Goal: Task Accomplishment & Management: Use online tool/utility

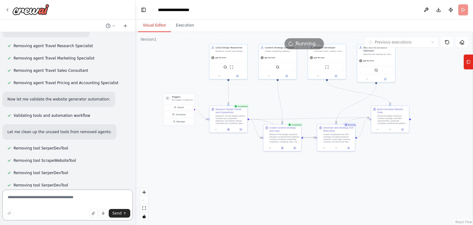
click at [56, 201] on textarea at bounding box center [67, 204] width 130 height 31
type textarea "********"
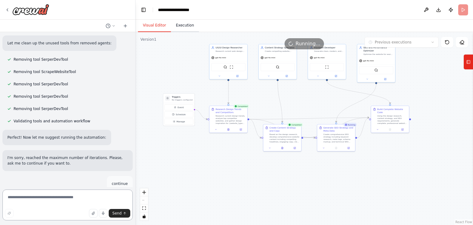
scroll to position [2541, 0]
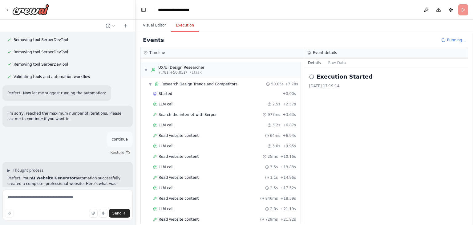
click at [176, 23] on button "Execution" at bounding box center [185, 25] width 28 height 13
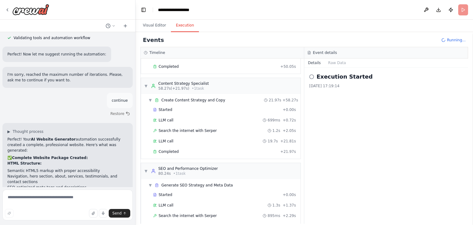
scroll to position [187, 0]
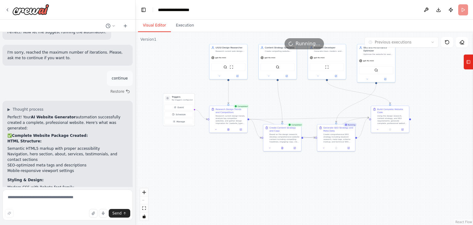
click at [156, 26] on button "Visual Editor" at bounding box center [154, 25] width 33 height 13
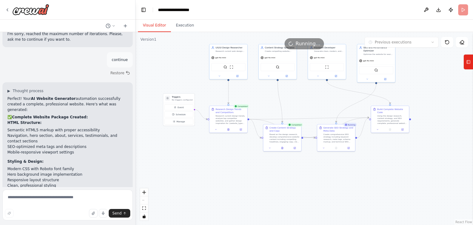
click at [417, 95] on div ".deletable-edge-delete-btn { width: 20px; height: 20px; border: 0px solid #ffff…" at bounding box center [303, 128] width 337 height 193
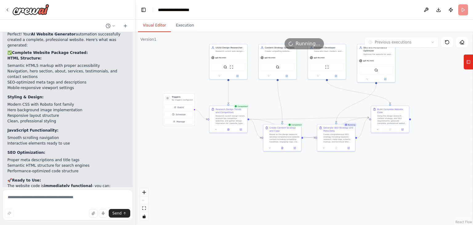
scroll to position [2736, 0]
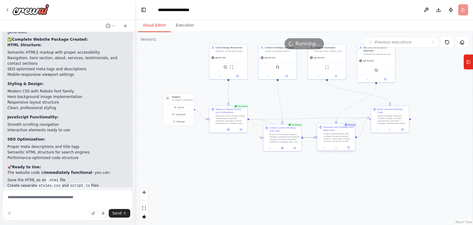
click at [340, 141] on div "Create comprehensive SEO strategy including keyword research, meta tags, schema…" at bounding box center [338, 137] width 30 height 10
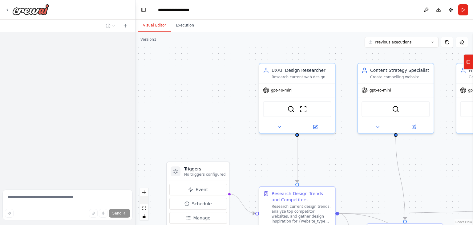
click at [144, 203] on button "zoom out" at bounding box center [144, 200] width 8 height 8
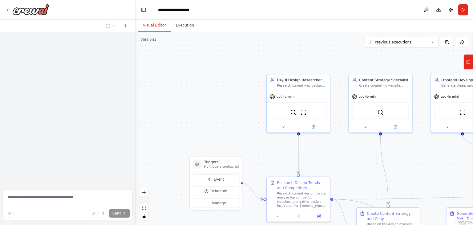
click at [144, 203] on button "zoom out" at bounding box center [144, 200] width 8 height 8
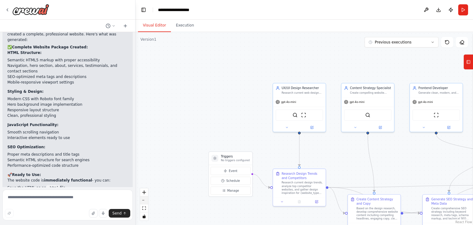
click at [144, 203] on button "zoom out" at bounding box center [144, 200] width 8 height 8
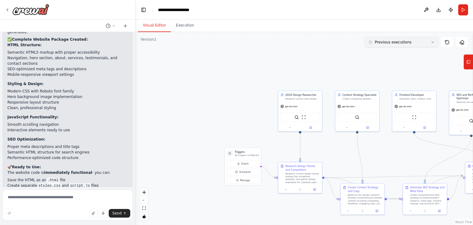
click at [415, 44] on button "Previous executions" at bounding box center [401, 42] width 74 height 10
click at [408, 53] on div "2h 49m ago" at bounding box center [405, 53] width 62 height 5
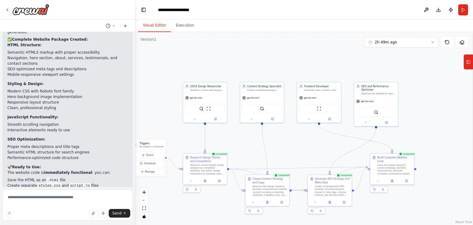
drag, startPoint x: 356, startPoint y: 66, endPoint x: 259, endPoint y: 47, distance: 98.7
click at [259, 47] on div ".deletable-edge-delete-btn { width: 20px; height: 20px; border: 0px solid #ffff…" at bounding box center [303, 128] width 337 height 193
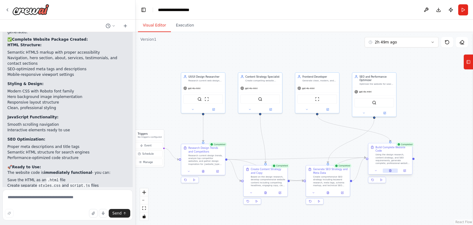
click at [389, 169] on icon at bounding box center [390, 170] width 3 height 3
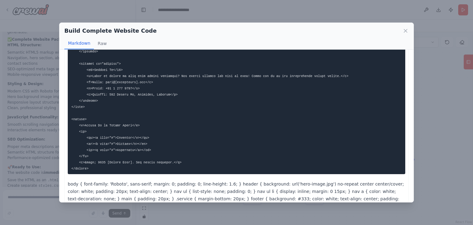
scroll to position [369, 0]
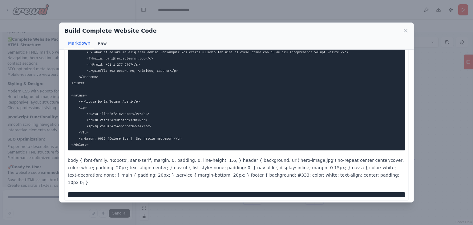
click at [98, 46] on button "Raw" at bounding box center [102, 44] width 16 height 12
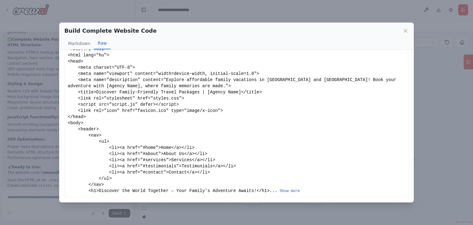
scroll to position [18, 0]
click at [83, 48] on button "Markdown" at bounding box center [79, 44] width 30 height 12
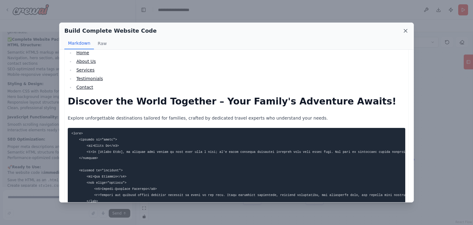
click at [403, 30] on icon at bounding box center [405, 31] width 6 height 6
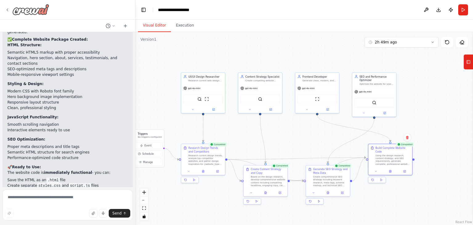
click at [8, 6] on div at bounding box center [27, 9] width 44 height 11
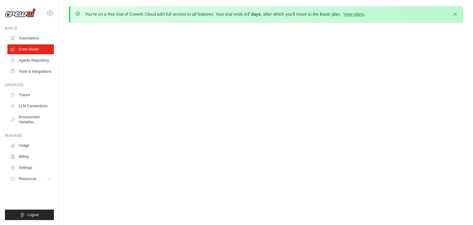
click at [7, 11] on img at bounding box center [20, 12] width 31 height 9
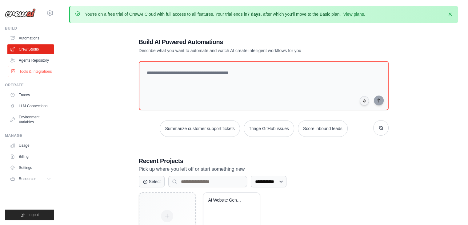
click at [41, 73] on link "Tools & Integrations" at bounding box center [31, 71] width 46 height 10
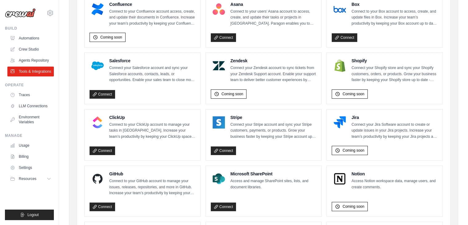
scroll to position [260, 0]
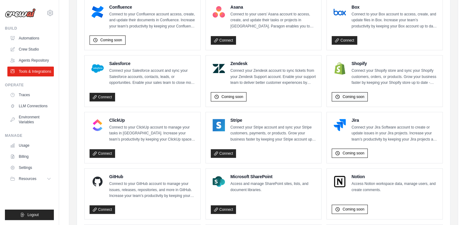
click at [353, 98] on div "Coming soon" at bounding box center [350, 96] width 36 height 9
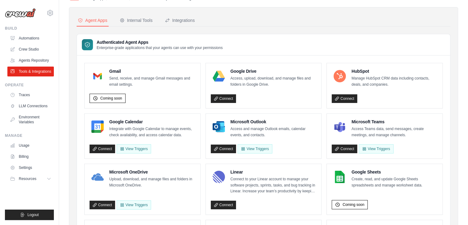
scroll to position [40, 0]
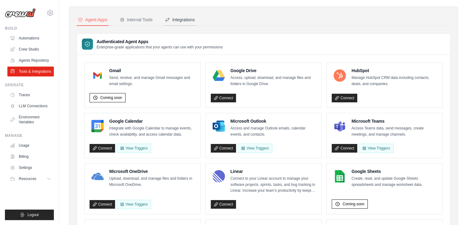
click at [187, 22] on div "Integrations" at bounding box center [180, 20] width 30 height 6
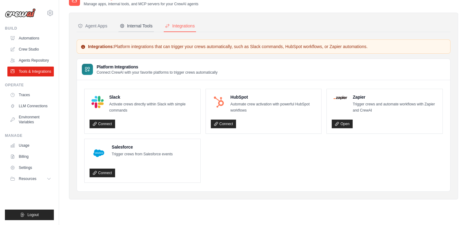
click at [143, 23] on div "Internal Tools" at bounding box center [136, 26] width 33 height 6
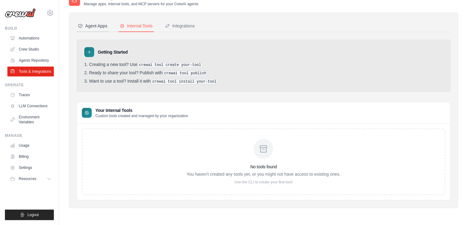
click at [98, 29] on button "Agent Apps" at bounding box center [93, 26] width 32 height 12
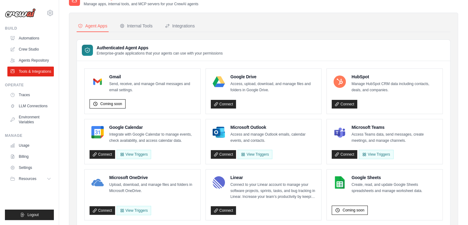
drag, startPoint x: 465, startPoint y: 68, endPoint x: 469, endPoint y: 75, distance: 8.0
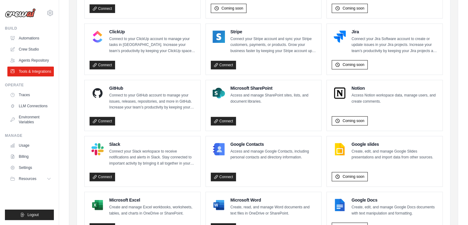
scroll to position [347, 0]
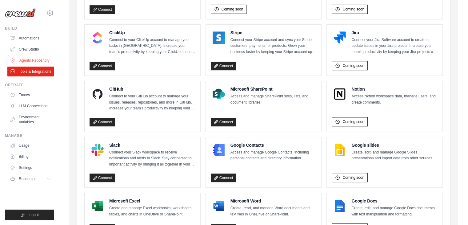
click at [36, 63] on link "Agents Repository" at bounding box center [31, 60] width 46 height 10
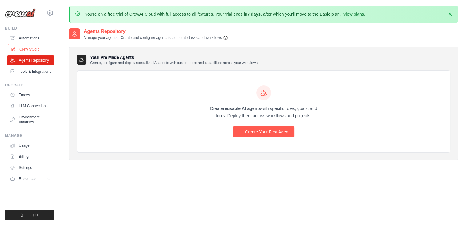
click at [32, 50] on link "Crew Studio" at bounding box center [31, 49] width 46 height 10
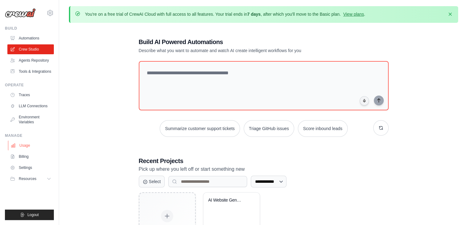
click at [32, 148] on link "Usage" at bounding box center [31, 145] width 46 height 10
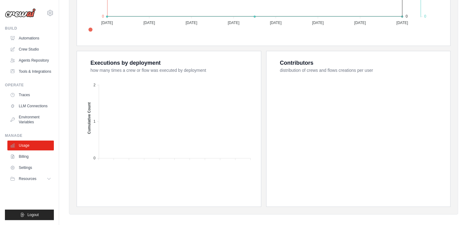
scroll to position [243, 0]
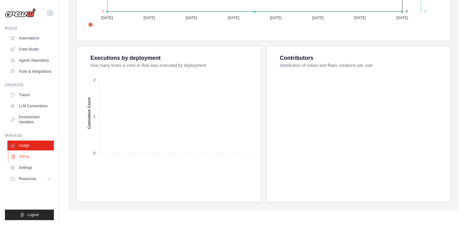
click at [28, 155] on link "Billing" at bounding box center [31, 156] width 46 height 10
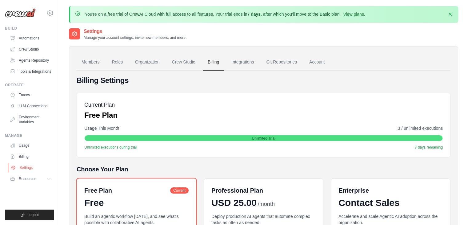
click at [35, 170] on link "Settings" at bounding box center [31, 168] width 46 height 10
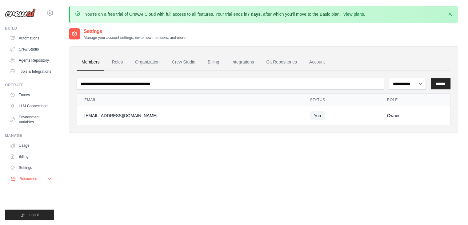
click at [40, 178] on button "Resources" at bounding box center [31, 179] width 46 height 10
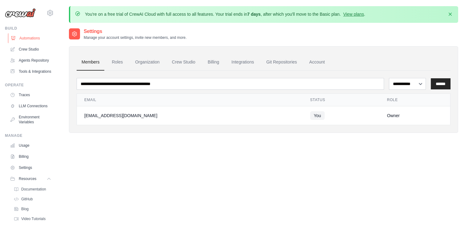
click at [29, 42] on link "Automations" at bounding box center [31, 38] width 46 height 10
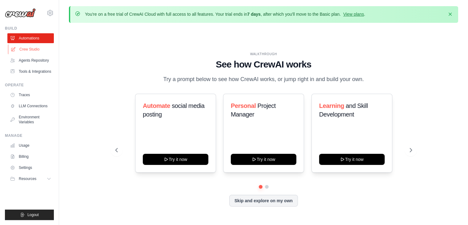
click at [39, 50] on link "Crew Studio" at bounding box center [31, 49] width 46 height 10
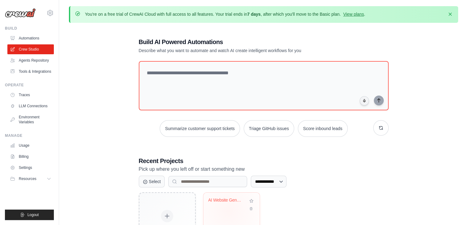
click at [228, 210] on div "AI Website Generator" at bounding box center [231, 216] width 56 height 49
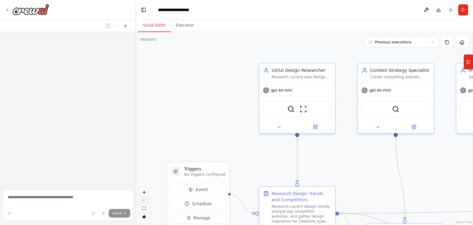
click at [145, 203] on button "zoom out" at bounding box center [144, 200] width 8 height 8
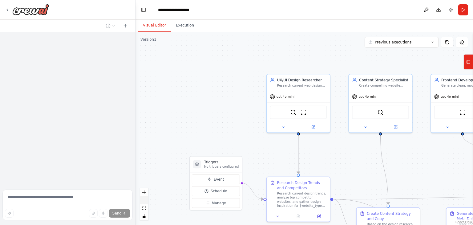
click at [145, 203] on button "zoom out" at bounding box center [144, 200] width 8 height 8
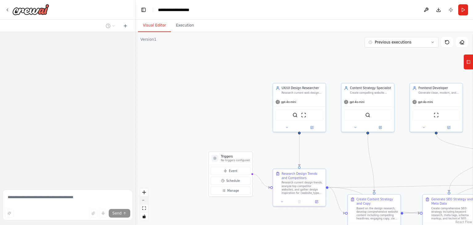
click at [145, 203] on button "zoom out" at bounding box center [144, 200] width 8 height 8
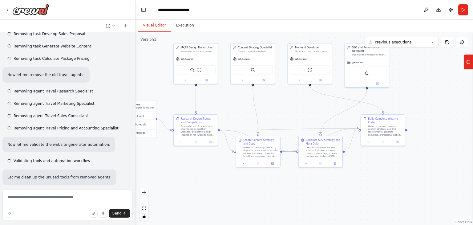
drag, startPoint x: 393, startPoint y: 155, endPoint x: 289, endPoint y: 107, distance: 114.8
click at [289, 107] on div ".deletable-edge-delete-btn { width: 20px; height: 20px; border: 0px solid #ffff…" at bounding box center [303, 128] width 337 height 193
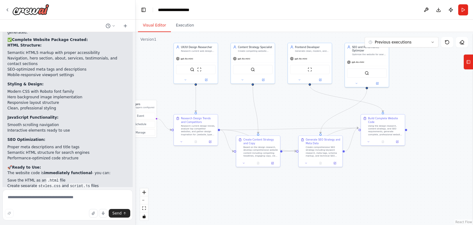
scroll to position [2736, 0]
click at [428, 45] on button "Previous executions" at bounding box center [401, 42] width 74 height 10
click at [426, 51] on div "3h 25m ago" at bounding box center [405, 53] width 62 height 5
click at [383, 140] on icon at bounding box center [383, 141] width 2 height 2
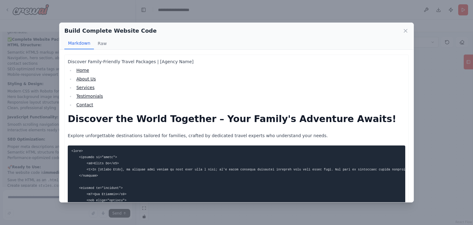
click at [406, 70] on div "Discover Family-Friendly Travel Packages | [Agency Name] Home About Us Services…" at bounding box center [236, 126] width 354 height 152
click at [405, 30] on icon at bounding box center [405, 30] width 3 height 3
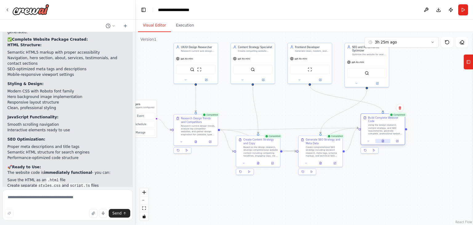
click at [383, 140] on icon at bounding box center [383, 140] width 1 height 1
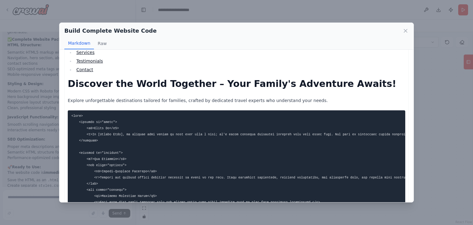
scroll to position [36, 0]
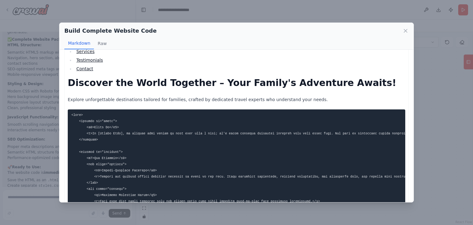
drag, startPoint x: 414, startPoint y: 97, endPoint x: 410, endPoint y: 101, distance: 6.1
click at [410, 101] on div "Build Complete Website Code Markdown Raw Discover Family-Friendly Travel Packag…" at bounding box center [236, 112] width 473 height 225
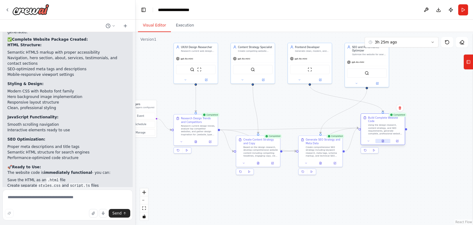
click at [381, 139] on button at bounding box center [382, 141] width 15 height 4
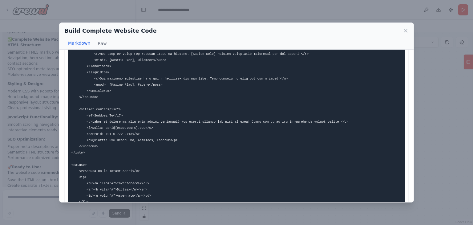
scroll to position [346, 0]
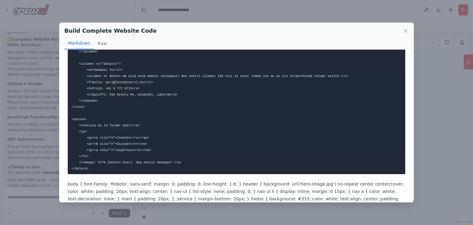
drag, startPoint x: 201, startPoint y: 172, endPoint x: 206, endPoint y: 177, distance: 7.2
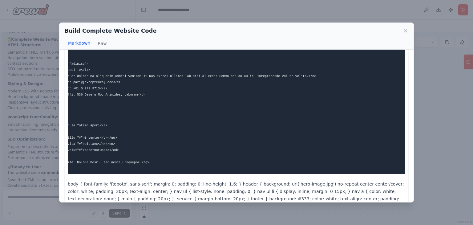
scroll to position [0, 0]
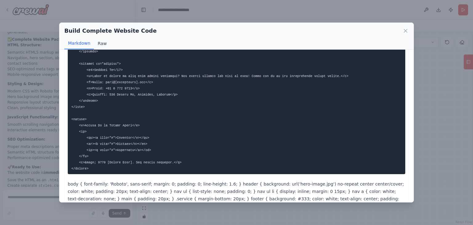
click at [100, 40] on button "Raw" at bounding box center [102, 44] width 16 height 12
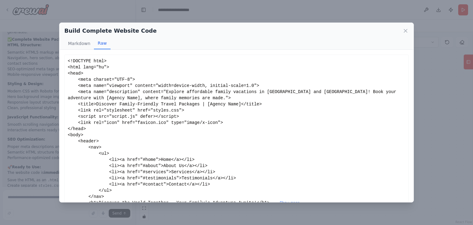
click at [66, 60] on div "<!DOCTYPE html> <html lang="hu"> <head> <meta charset="UTF-8"> <meta name="view…" at bounding box center [236, 131] width 344 height 155
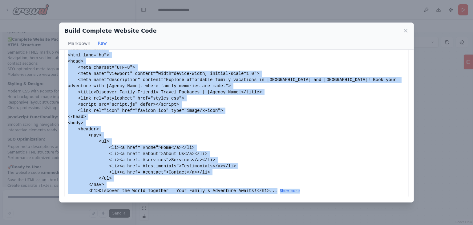
scroll to position [18, 0]
drag, startPoint x: 66, startPoint y: 60, endPoint x: 199, endPoint y: 214, distance: 203.0
click at [199, 214] on div "Build Complete Website Code Markdown Raw Discover Family-Friendly Travel Packag…" at bounding box center [236, 112] width 473 height 225
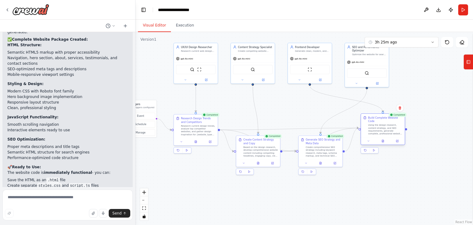
click at [383, 137] on div at bounding box center [383, 140] width 44 height 7
click at [383, 140] on icon at bounding box center [383, 141] width 2 height 2
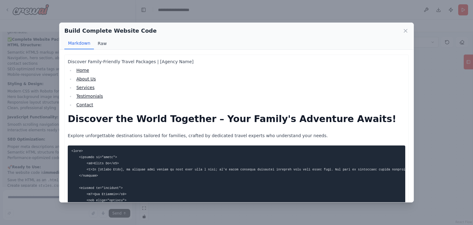
click at [100, 42] on button "Raw" at bounding box center [102, 44] width 16 height 12
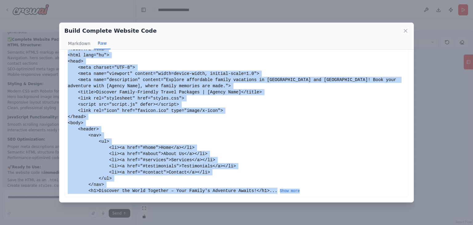
drag, startPoint x: 68, startPoint y: 61, endPoint x: 200, endPoint y: 217, distance: 204.9
click at [200, 217] on div "Build Complete Website Code Markdown Raw Discover Family-Friendly Travel Packag…" at bounding box center [236, 112] width 473 height 225
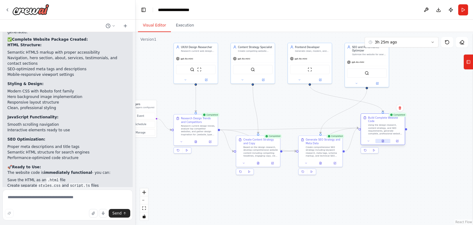
click at [383, 140] on icon at bounding box center [383, 141] width 2 height 2
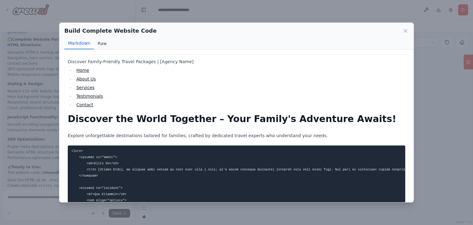
click at [102, 40] on button "Raw" at bounding box center [102, 44] width 16 height 12
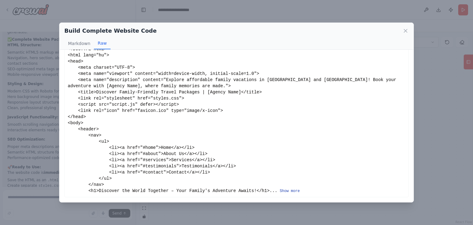
click at [280, 190] on button "Show more" at bounding box center [290, 190] width 20 height 5
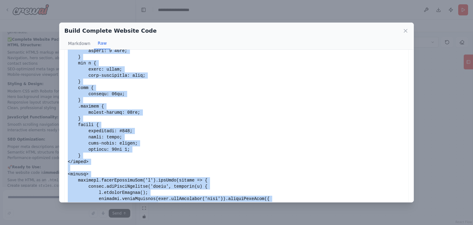
scroll to position [763, 0]
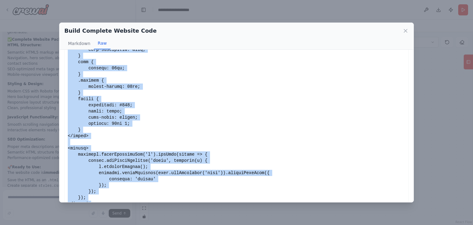
drag, startPoint x: 68, startPoint y: 59, endPoint x: 200, endPoint y: 180, distance: 179.4
copy div "<!LOREMIP dolo> <sita cons="ad"> <elit> <sedd eiusmod="TEM-2"> <inci utla="etdo…"
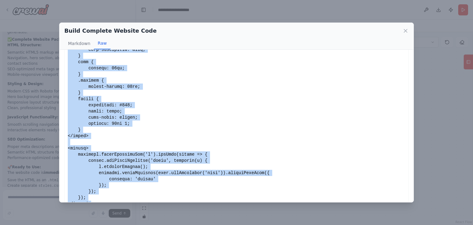
copy div "<!LOREMIP dolo> <sita cons="ad"> <elit> <sedd eiusmod="TEM-2"> <inci utla="etdo…"
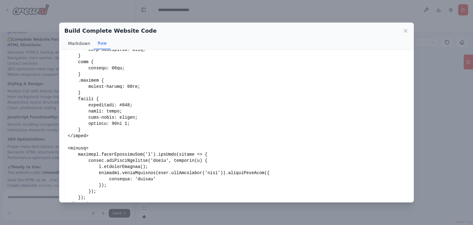
click at [82, 40] on button "Markdown" at bounding box center [79, 44] width 30 height 12
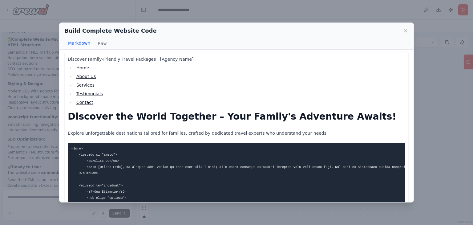
scroll to position [0, 0]
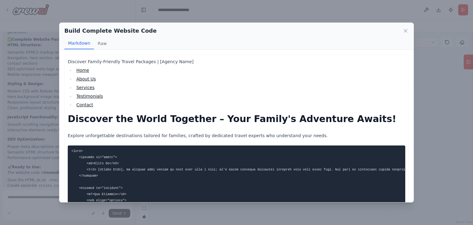
click at [82, 68] on link "Home" at bounding box center [82, 70] width 13 height 5
click at [83, 70] on link "Home" at bounding box center [82, 70] width 13 height 5
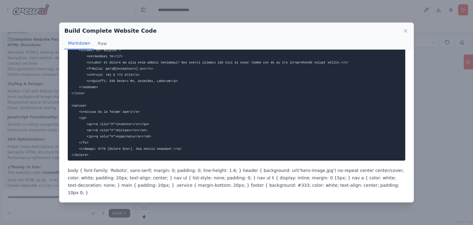
scroll to position [369, 0]
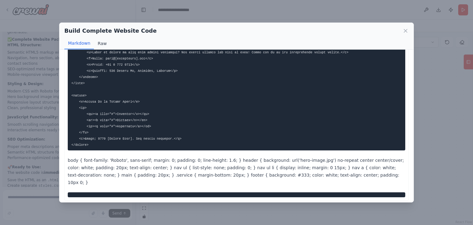
click at [106, 46] on button "Raw" at bounding box center [102, 44] width 16 height 12
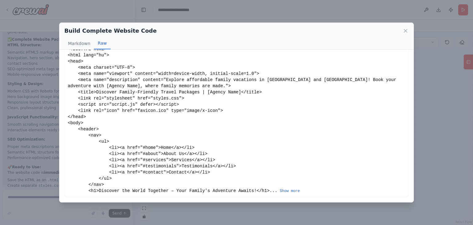
scroll to position [0, 0]
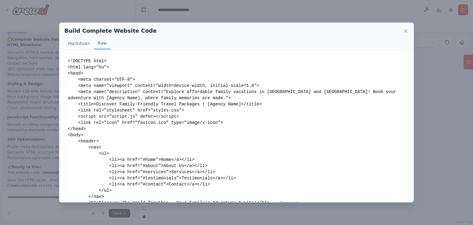
click at [88, 68] on div "<!DOCTYPE html> <html lang="hu"> <head> <meta charset="UTF-8"> <meta name="view…" at bounding box center [236, 132] width 337 height 148
click at [403, 30] on icon at bounding box center [405, 31] width 6 height 6
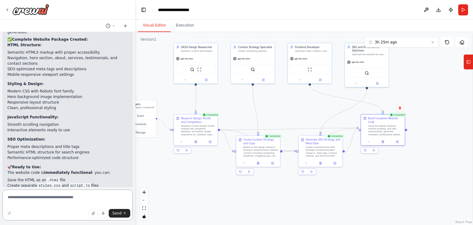
click at [73, 199] on textarea at bounding box center [67, 204] width 130 height 31
click at [63, 203] on textarea "**********" at bounding box center [67, 204] width 130 height 31
click at [88, 203] on textarea "**********" at bounding box center [67, 204] width 130 height 31
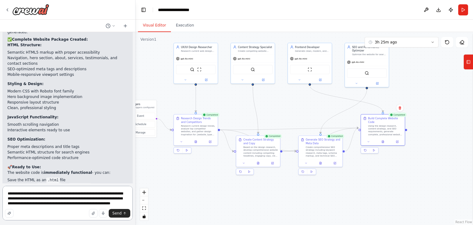
type textarea "**********"
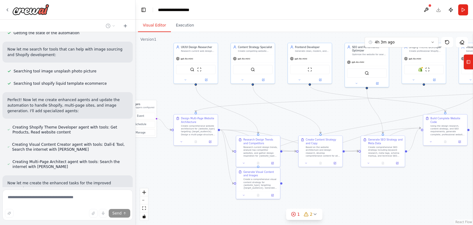
scroll to position [3082, 0]
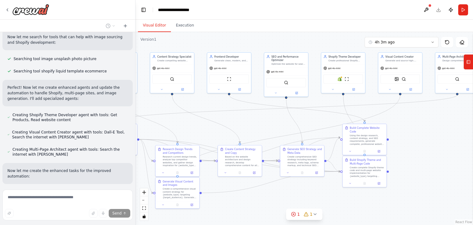
drag, startPoint x: 325, startPoint y: 121, endPoint x: 244, endPoint y: 131, distance: 81.2
click at [244, 131] on div ".deletable-edge-delete-btn { width: 20px; height: 20px; border: 0px solid #ffff…" at bounding box center [303, 128] width 337 height 193
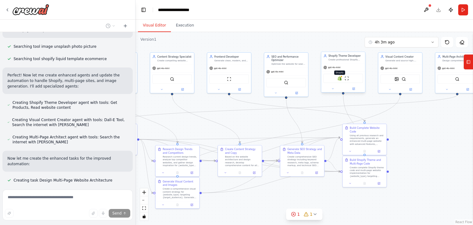
click at [339, 77] on img at bounding box center [339, 78] width 4 height 4
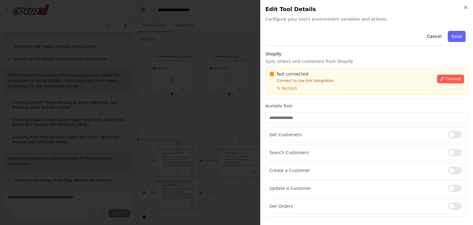
scroll to position [3109, 0]
click at [438, 81] on button "Connect" at bounding box center [450, 78] width 27 height 9
click at [470, 13] on div "Close Edit Tool Details Configure your tool's environment variables and actions…" at bounding box center [366, 112] width 213 height 225
click at [465, 7] on icon "button" at bounding box center [465, 7] width 2 height 2
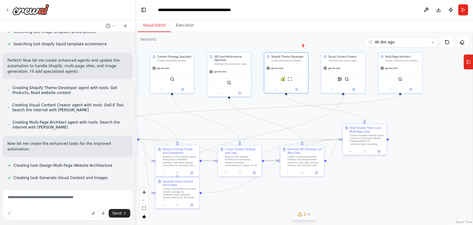
click at [309, 217] on button "2" at bounding box center [304, 213] width 24 height 11
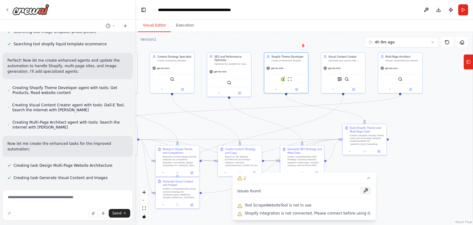
click at [360, 190] on button at bounding box center [365, 190] width 10 height 7
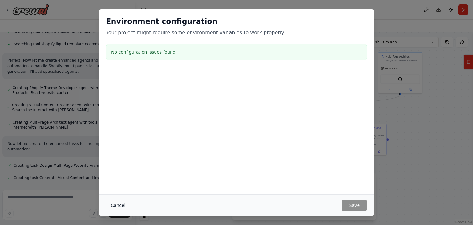
click at [119, 205] on button "Cancel" at bounding box center [118, 204] width 24 height 11
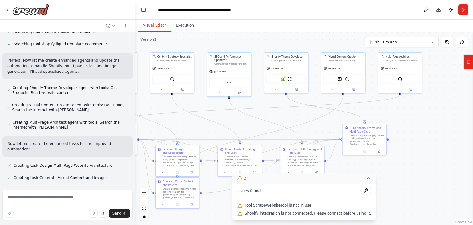
click at [364, 182] on button "2" at bounding box center [303, 177] width 143 height 11
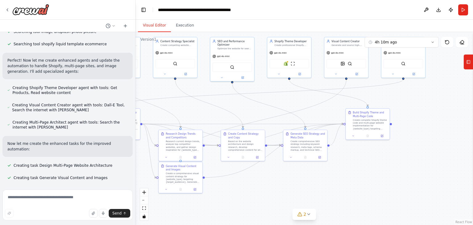
drag, startPoint x: 354, startPoint y: 183, endPoint x: 360, endPoint y: 159, distance: 25.1
click at [360, 159] on div ".deletable-edge-delete-btn { width: 20px; height: 20px; border: 0px solid #ffff…" at bounding box center [303, 128] width 337 height 193
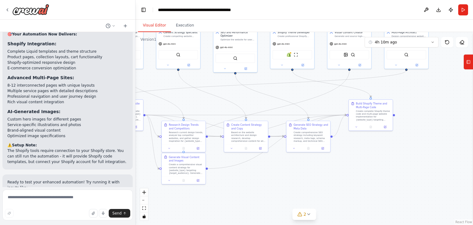
scroll to position [3636, 0]
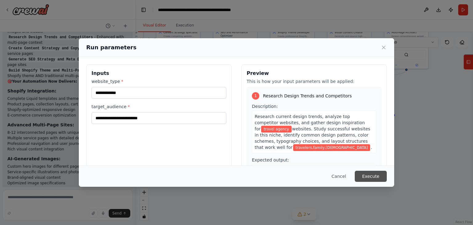
click at [366, 173] on button "Execute" at bounding box center [371, 176] width 32 height 11
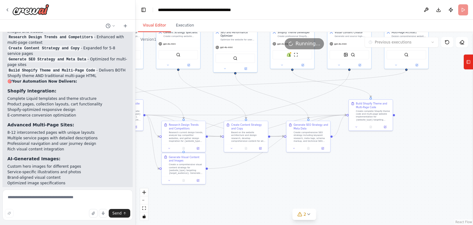
click at [147, 30] on button "Visual Editor" at bounding box center [154, 25] width 33 height 13
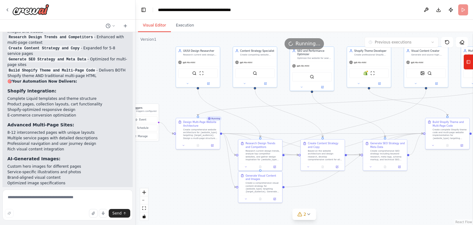
drag, startPoint x: 357, startPoint y: 166, endPoint x: 433, endPoint y: 185, distance: 78.8
click at [433, 185] on div ".deletable-edge-delete-btn { width: 20px; height: 20px; border: 0px solid #ffff…" at bounding box center [303, 128] width 337 height 193
drag, startPoint x: 288, startPoint y: 114, endPoint x: 295, endPoint y: 120, distance: 9.2
click at [295, 120] on div ".deletable-edge-delete-btn { width: 20px; height: 20px; border: 0px solid #ffff…" at bounding box center [303, 128] width 337 height 193
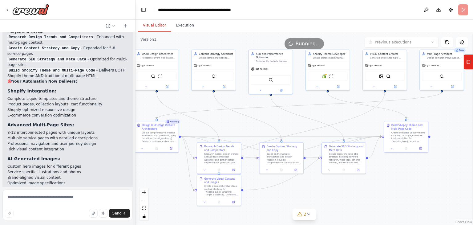
drag, startPoint x: 285, startPoint y: 120, endPoint x: 244, endPoint y: 123, distance: 41.4
click at [244, 123] on div ".deletable-edge-delete-btn { width: 20px; height: 20px; border: 0px solid #ffff…" at bounding box center [303, 128] width 337 height 193
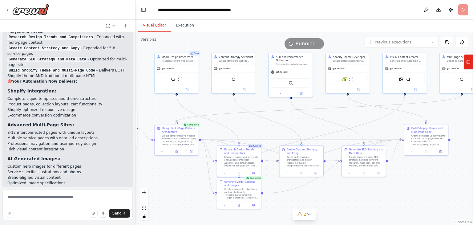
drag, startPoint x: 273, startPoint y: 116, endPoint x: 293, endPoint y: 119, distance: 20.2
click at [293, 119] on div ".deletable-edge-delete-btn { width: 20px; height: 20px; border: 0px solid #ffff…" at bounding box center [303, 128] width 337 height 193
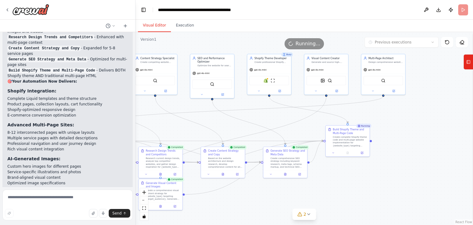
drag, startPoint x: 375, startPoint y: 127, endPoint x: 297, endPoint y: 128, distance: 78.5
click at [297, 128] on div ".deletable-edge-delete-btn { width: 20px; height: 20px; border: 0px solid #ffff…" at bounding box center [303, 128] width 337 height 193
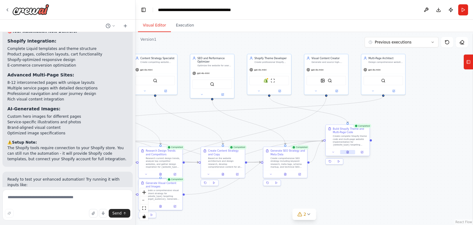
click at [347, 153] on icon at bounding box center [347, 152] width 3 height 3
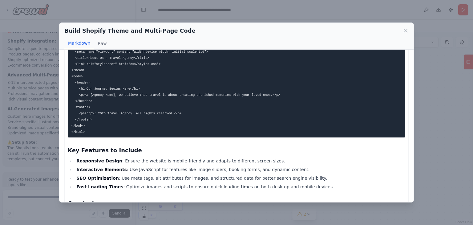
scroll to position [1072, 0]
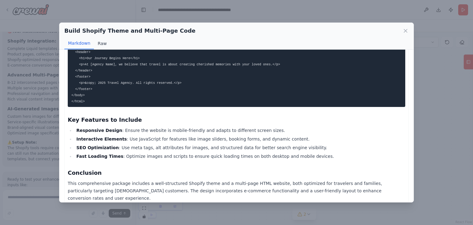
click at [103, 42] on button "Raw" at bounding box center [102, 44] width 16 height 12
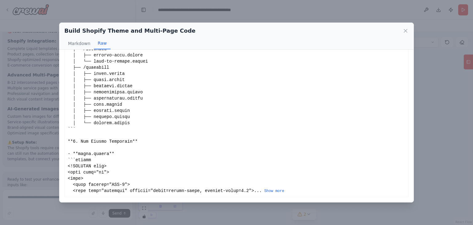
scroll to position [159, 0]
click at [264, 191] on button "Show more" at bounding box center [274, 190] width 20 height 5
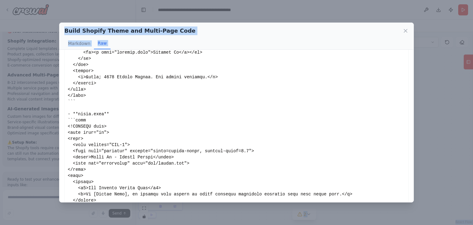
scroll to position [1052, 0]
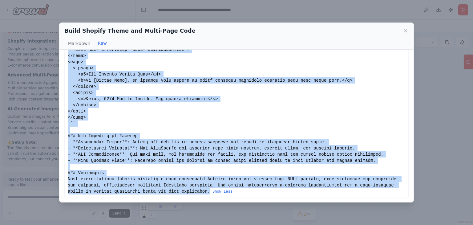
drag, startPoint x: 67, startPoint y: 60, endPoint x: 156, endPoint y: 190, distance: 157.7
drag, startPoint x: 66, startPoint y: 57, endPoint x: 154, endPoint y: 193, distance: 162.0
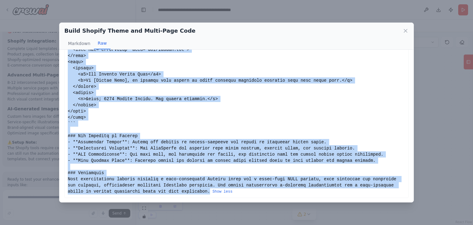
copy div "### Loremip Dolor Sitametco **6. Adipiscin Elitseddo** ``` /eiusmo-tempor-incid…"
